Goal: Task Accomplishment & Management: Manage account settings

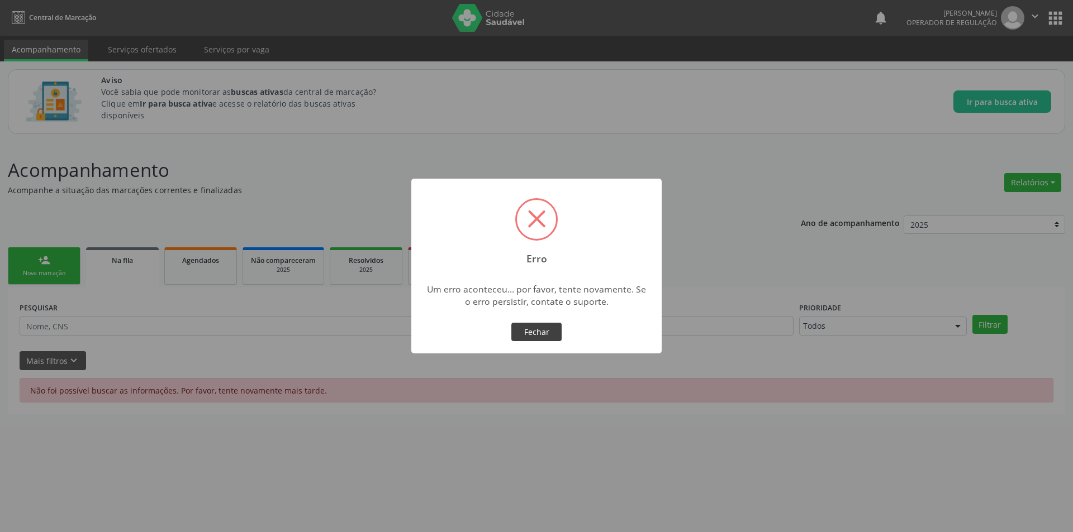
drag, startPoint x: 529, startPoint y: 327, endPoint x: 579, endPoint y: 308, distance: 53.2
click at [530, 327] on button "Fechar" at bounding box center [536, 332] width 50 height 19
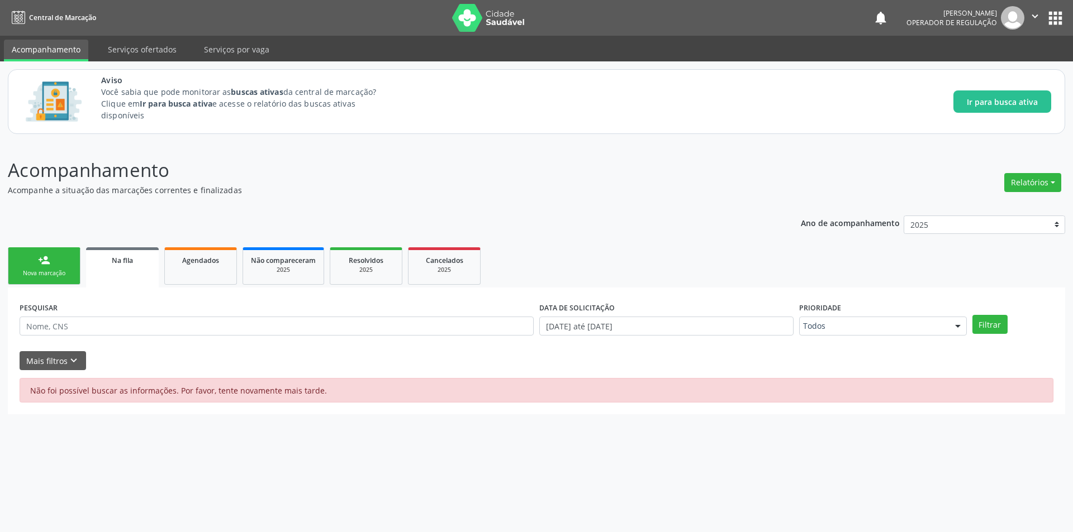
click at [642, 217] on div "Ano de acompanhamento 2025 person_add Nova marcação Na fila Agendados Não compa…" at bounding box center [536, 311] width 1057 height 207
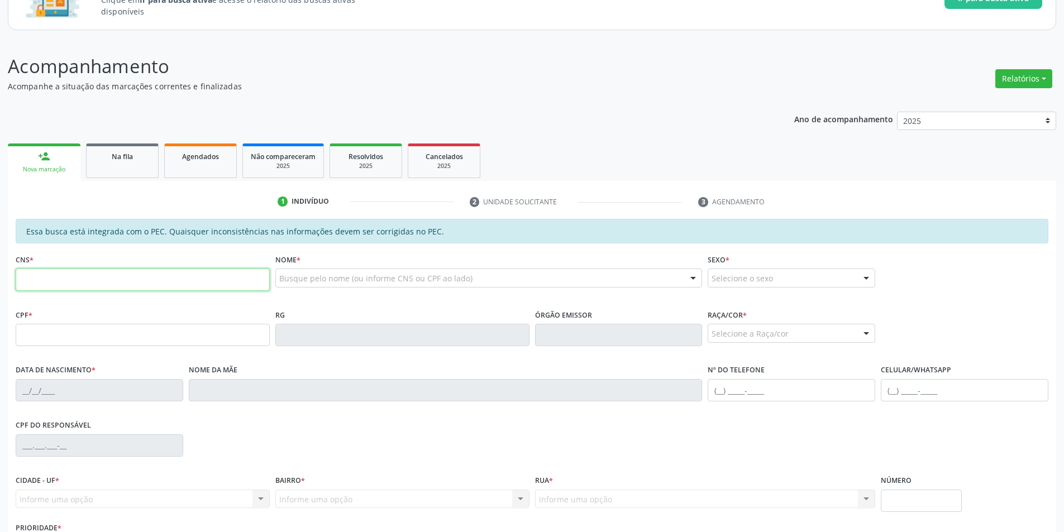
scroll to position [112, 0]
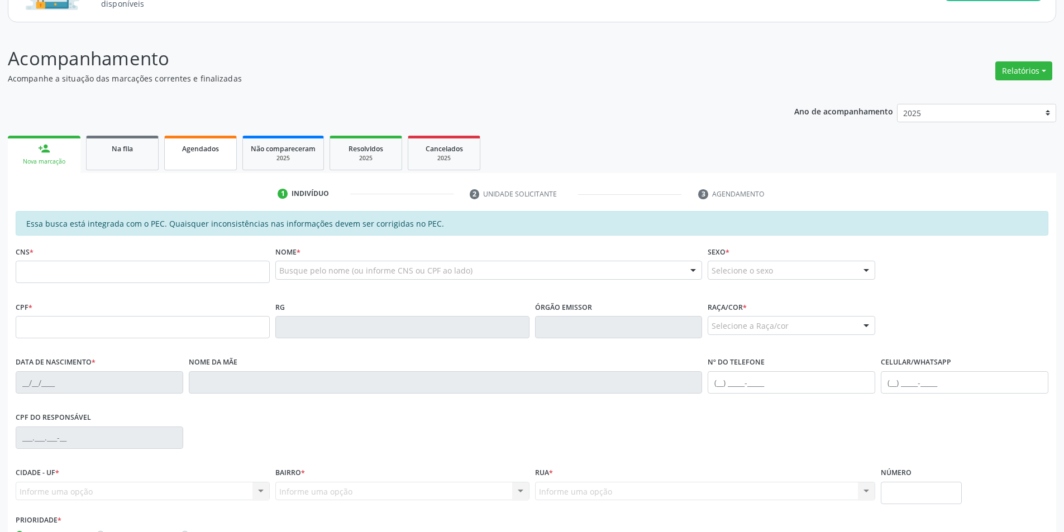
drag, startPoint x: 205, startPoint y: 161, endPoint x: 225, endPoint y: 212, distance: 55.2
click at [203, 161] on link "Agendados" at bounding box center [200, 153] width 73 height 35
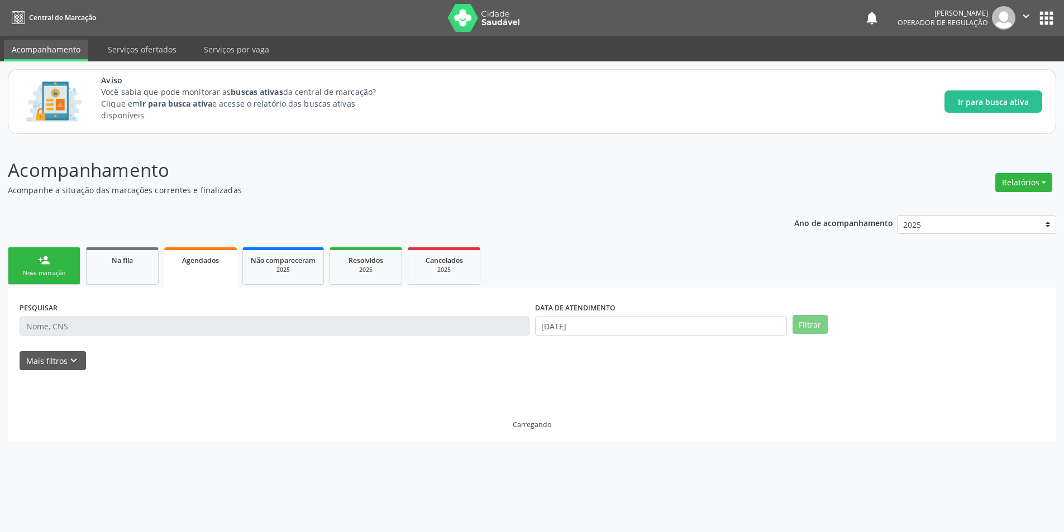
scroll to position [0, 0]
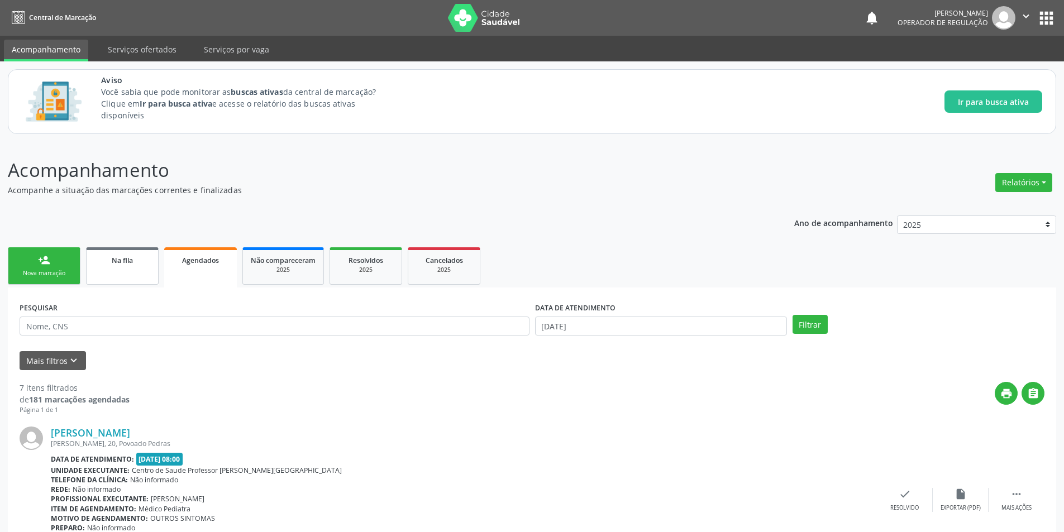
click at [134, 264] on div "Na fila" at bounding box center [122, 260] width 56 height 12
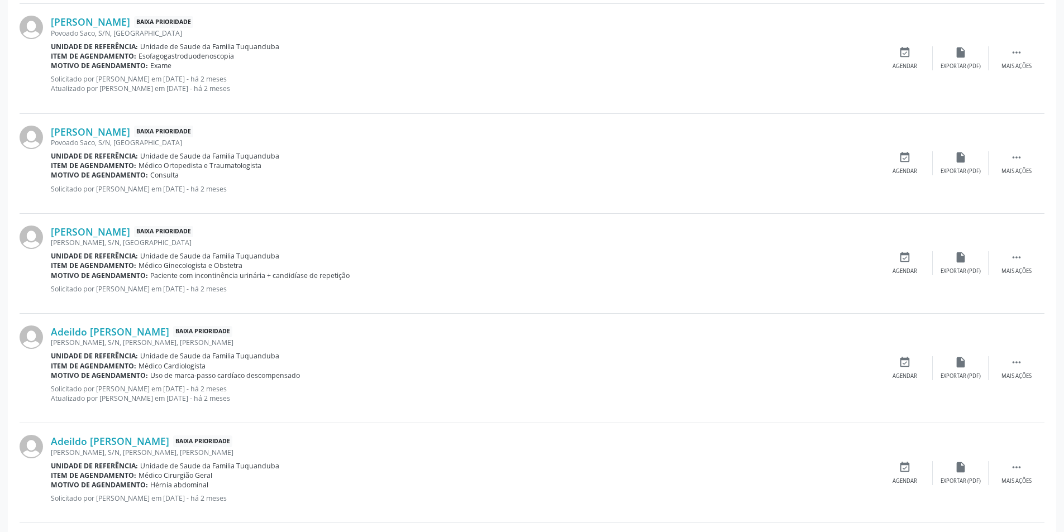
scroll to position [838, 0]
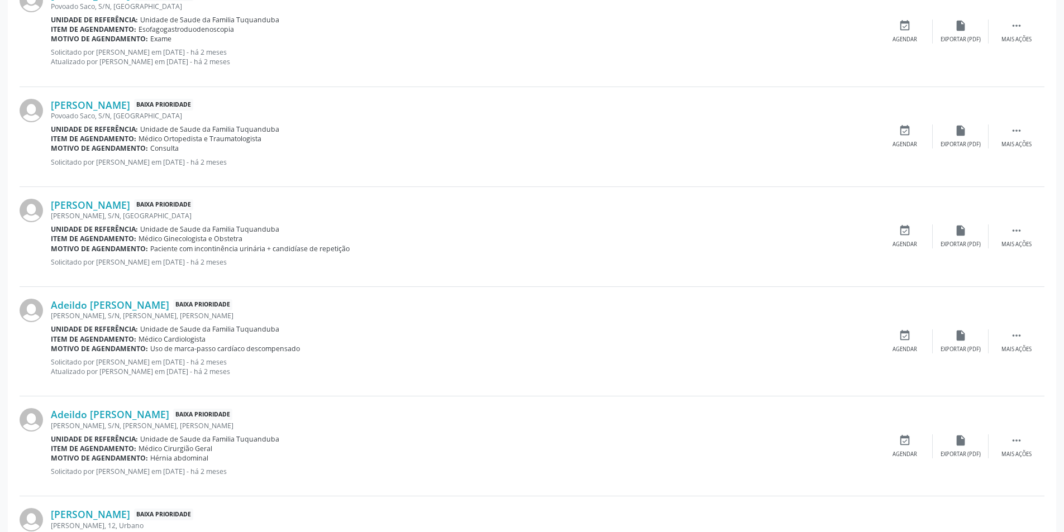
click at [785, 274] on div "Adriana Rodrigues da Silva Baixa Prioridade Erick Ferraz, S/N, Tuquanduba Unida…" at bounding box center [464, 237] width 826 height 76
click at [841, 274] on div "Adriana Rodrigues da Silva Baixa Prioridade Erick Ferraz, S/N, Tuquanduba Unida…" at bounding box center [464, 237] width 826 height 76
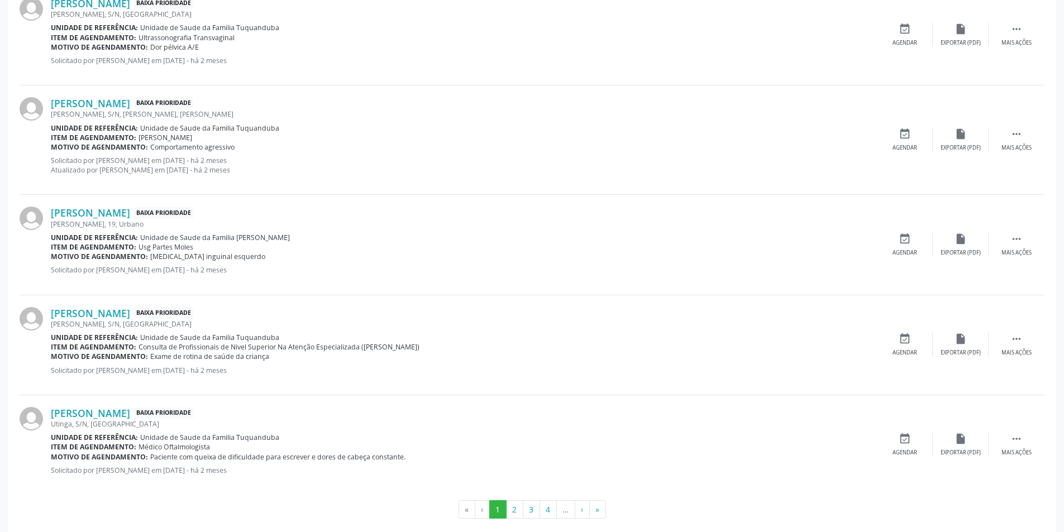
scroll to position [1473, 0]
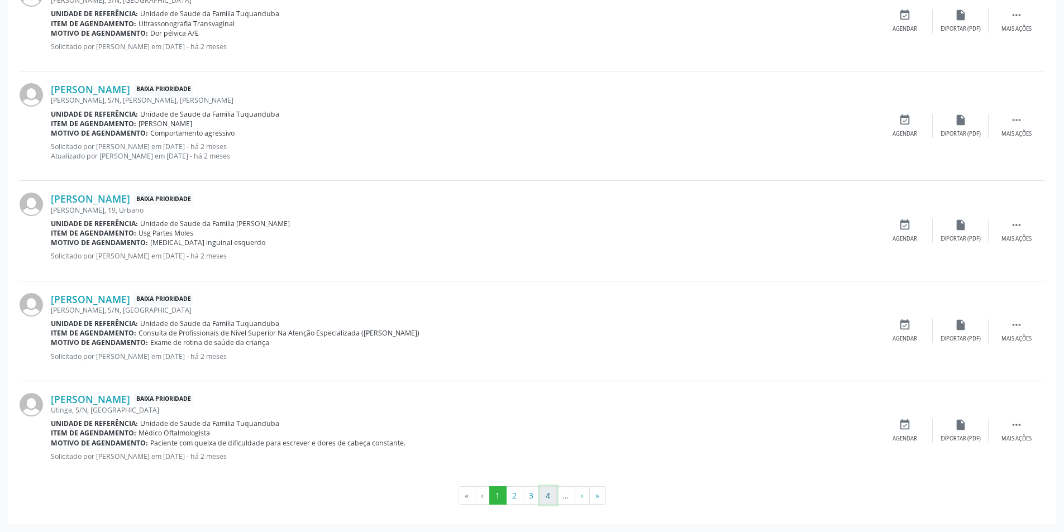
drag, startPoint x: 551, startPoint y: 499, endPoint x: 537, endPoint y: 493, distance: 15.3
click at [552, 499] on button "4" at bounding box center [548, 496] width 17 height 19
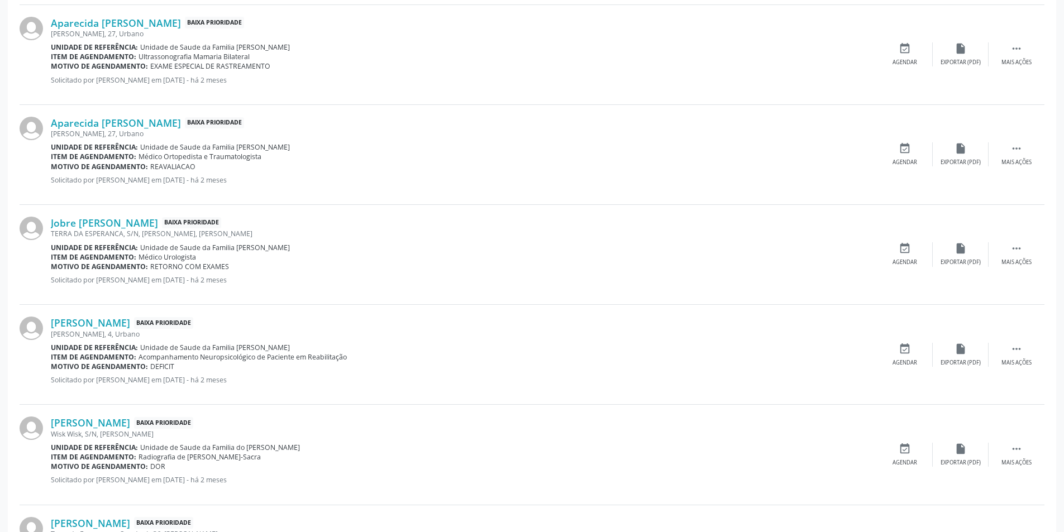
scroll to position [1435, 0]
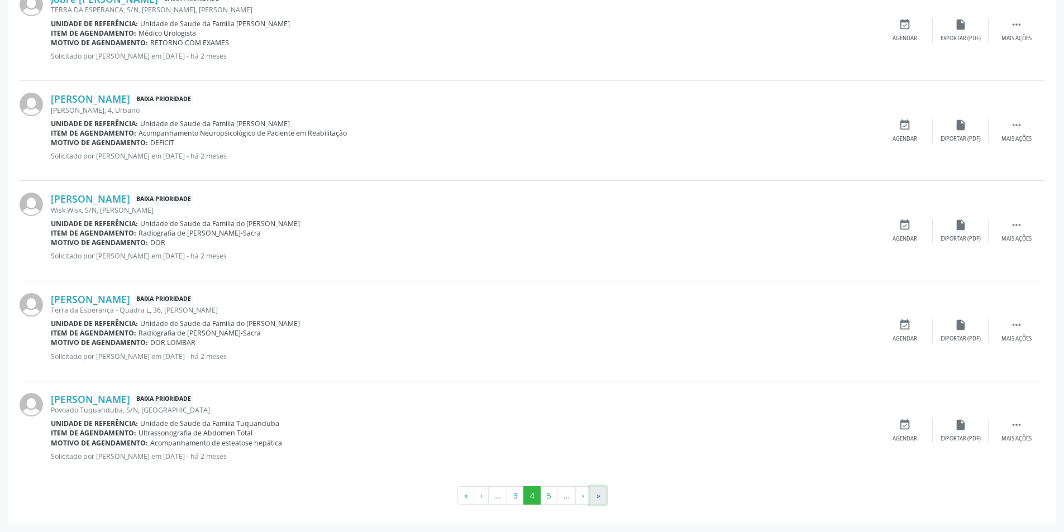
click at [600, 503] on button "»" at bounding box center [598, 496] width 17 height 19
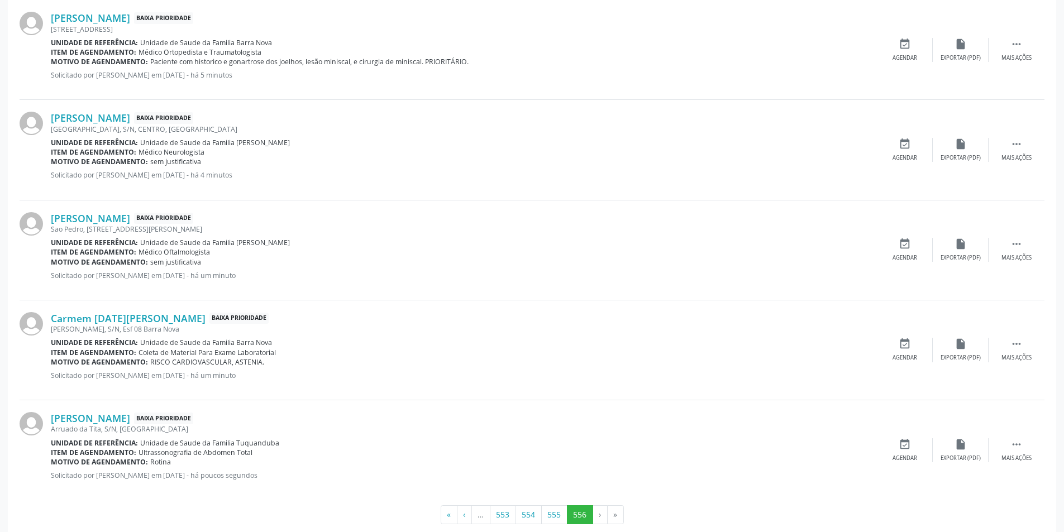
scroll to position [535, 0]
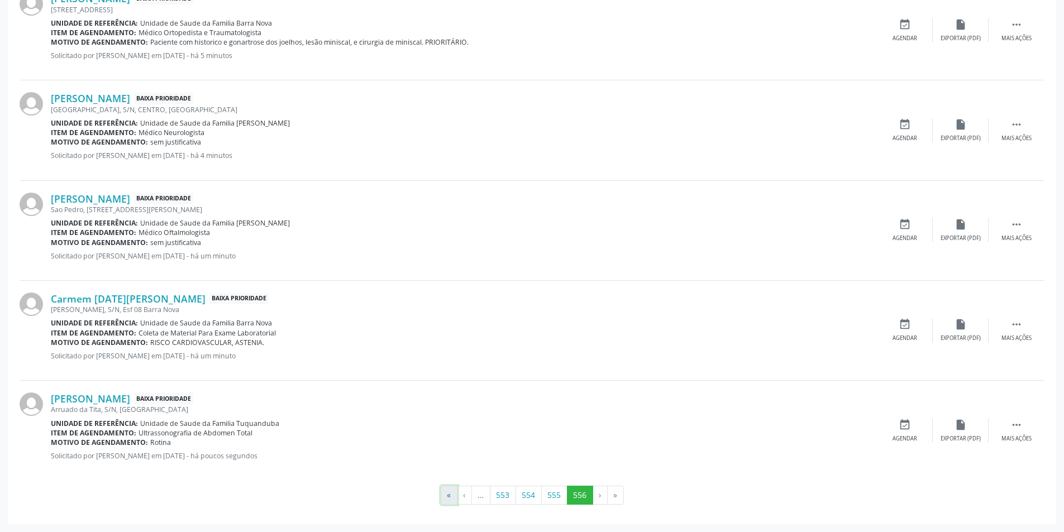
click at [445, 495] on button "«" at bounding box center [449, 495] width 17 height 19
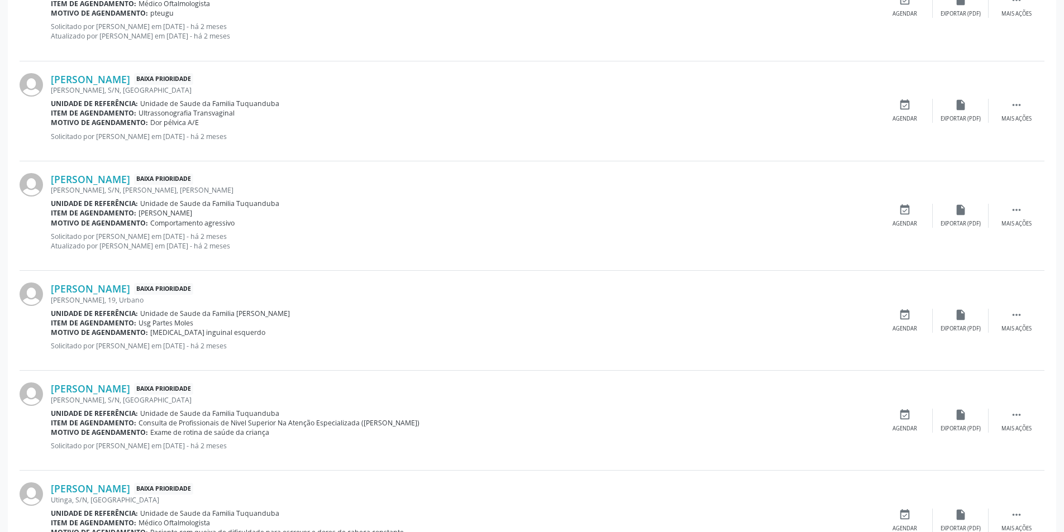
scroll to position [1483, 0]
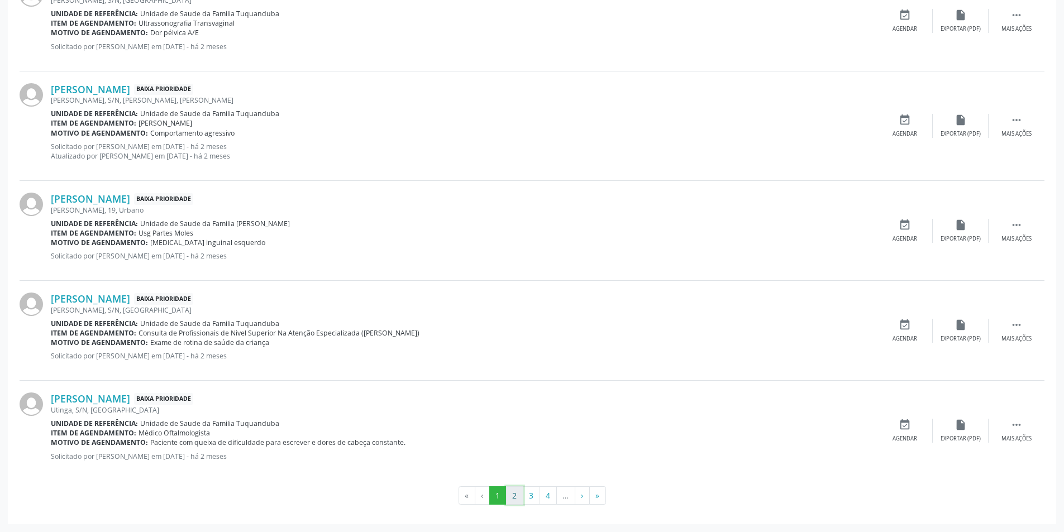
drag, startPoint x: 518, startPoint y: 496, endPoint x: 509, endPoint y: 491, distance: 10.0
click at [517, 496] on button "2" at bounding box center [514, 496] width 17 height 19
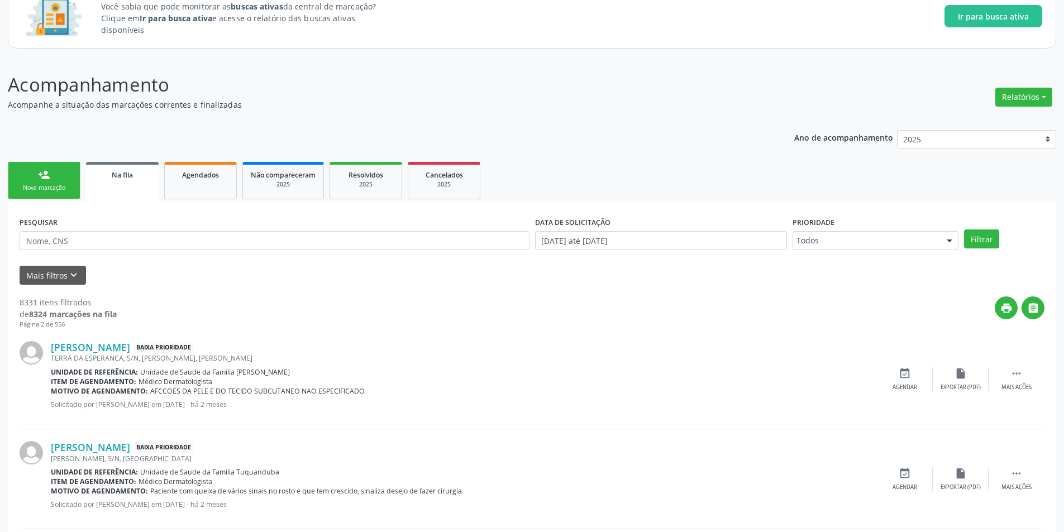
scroll to position [0, 0]
